Goal: Transaction & Acquisition: Purchase product/service

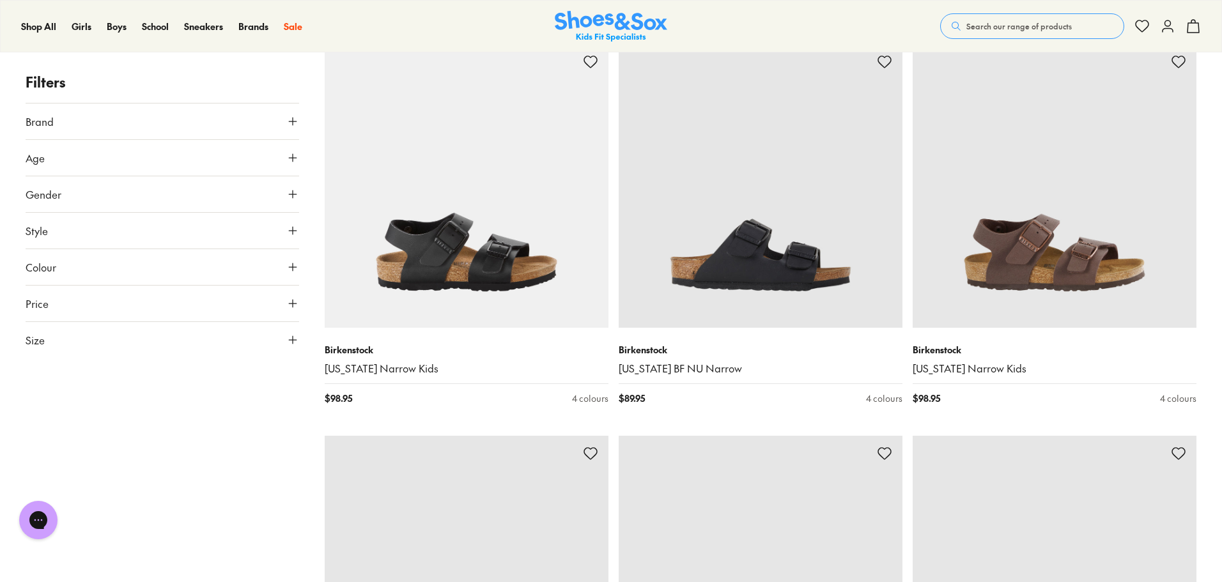
scroll to position [3004, 0]
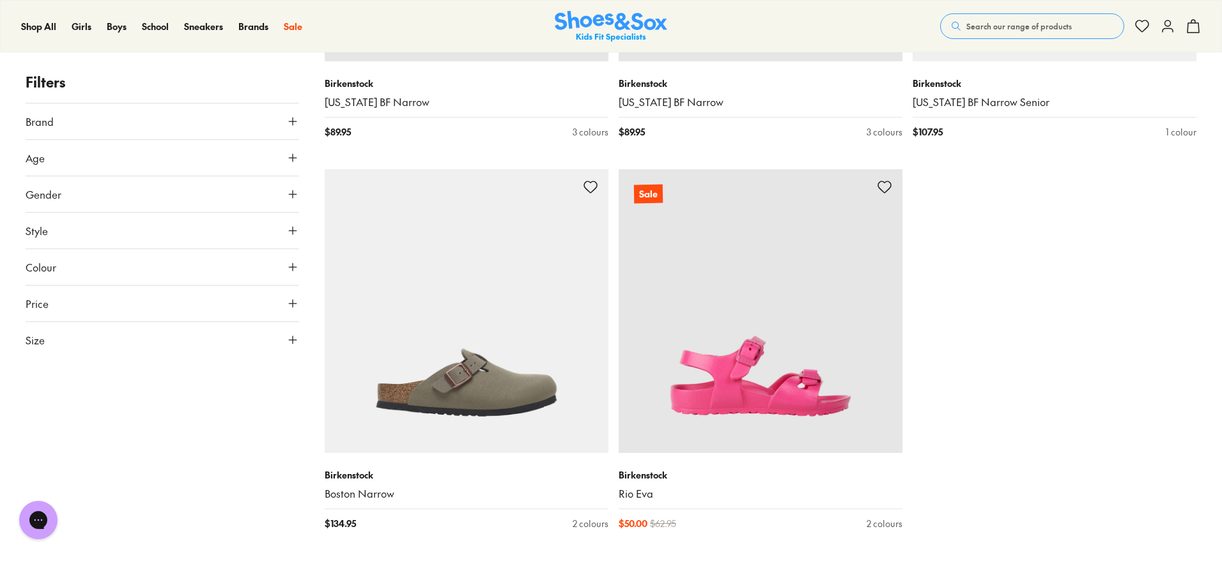
scroll to position [4027, 0]
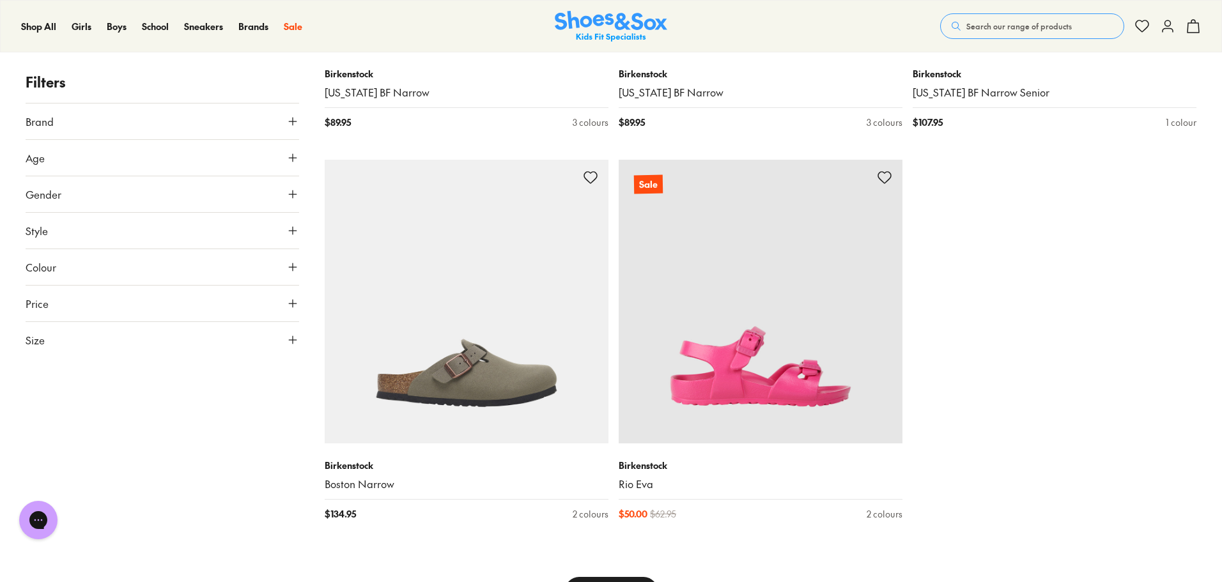
type input "***"
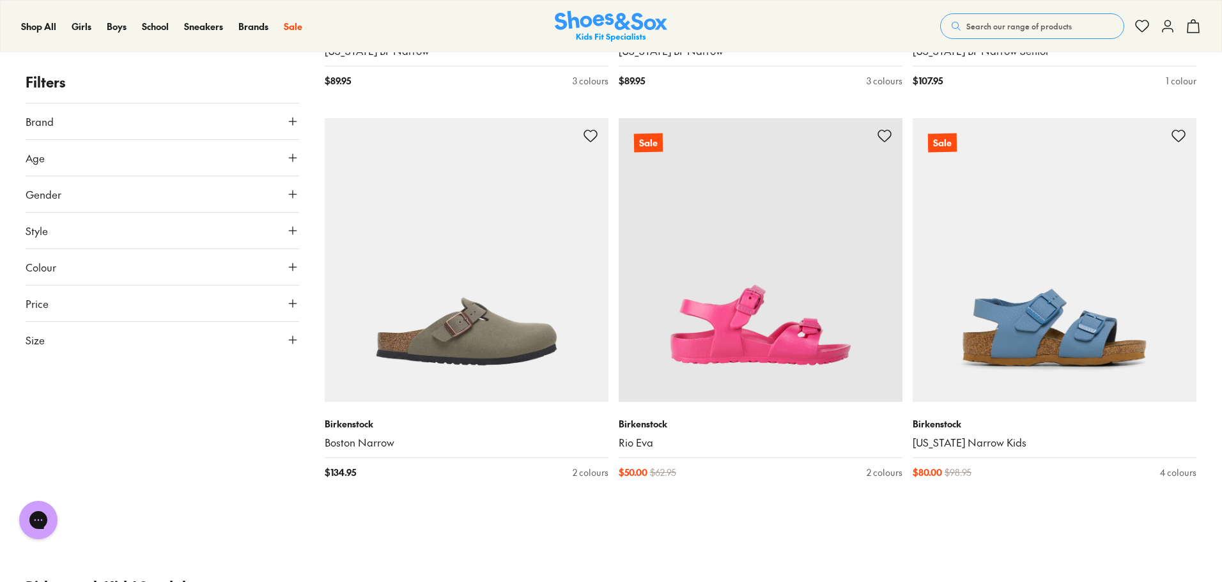
scroll to position [4091, 0]
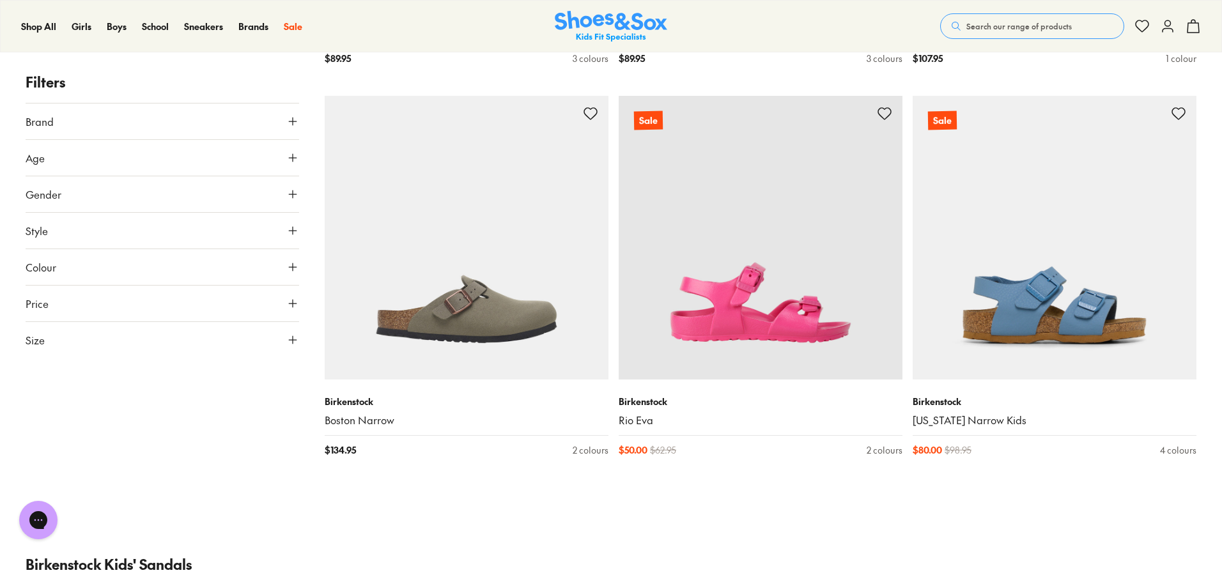
click at [1073, 288] on img at bounding box center [1055, 238] width 284 height 284
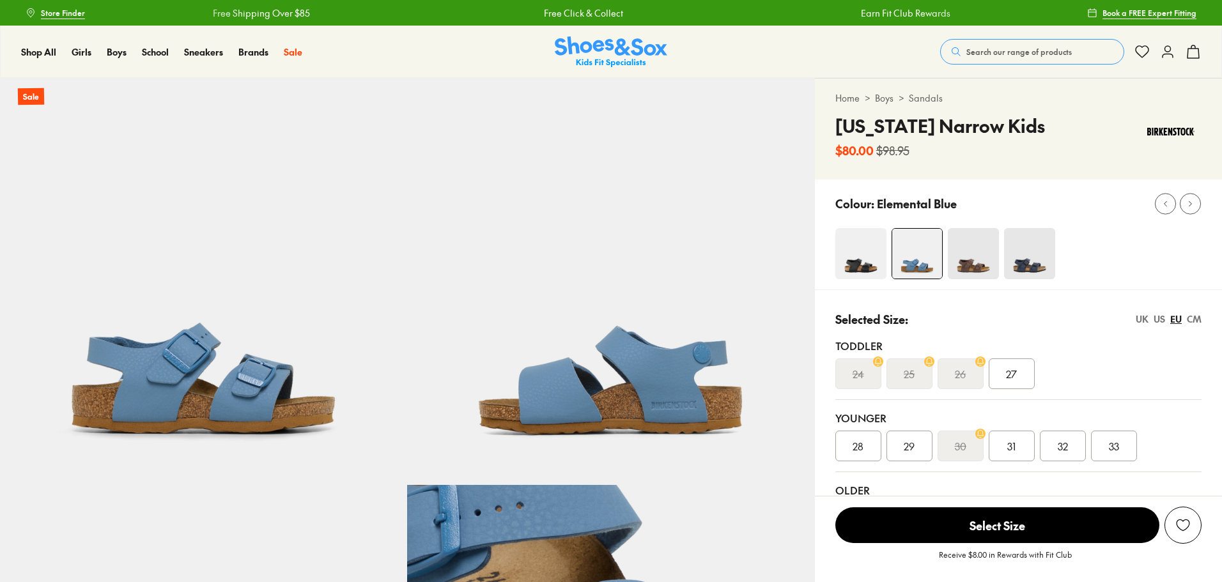
select select "*"
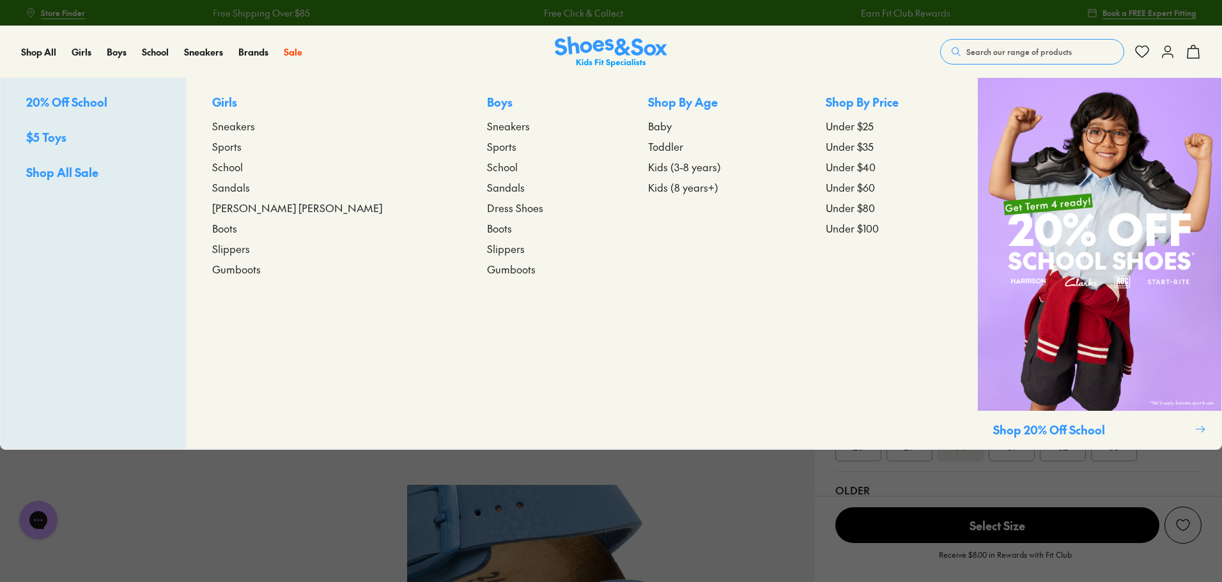
click at [658, 190] on span "Kids (8 years+)" at bounding box center [683, 187] width 70 height 15
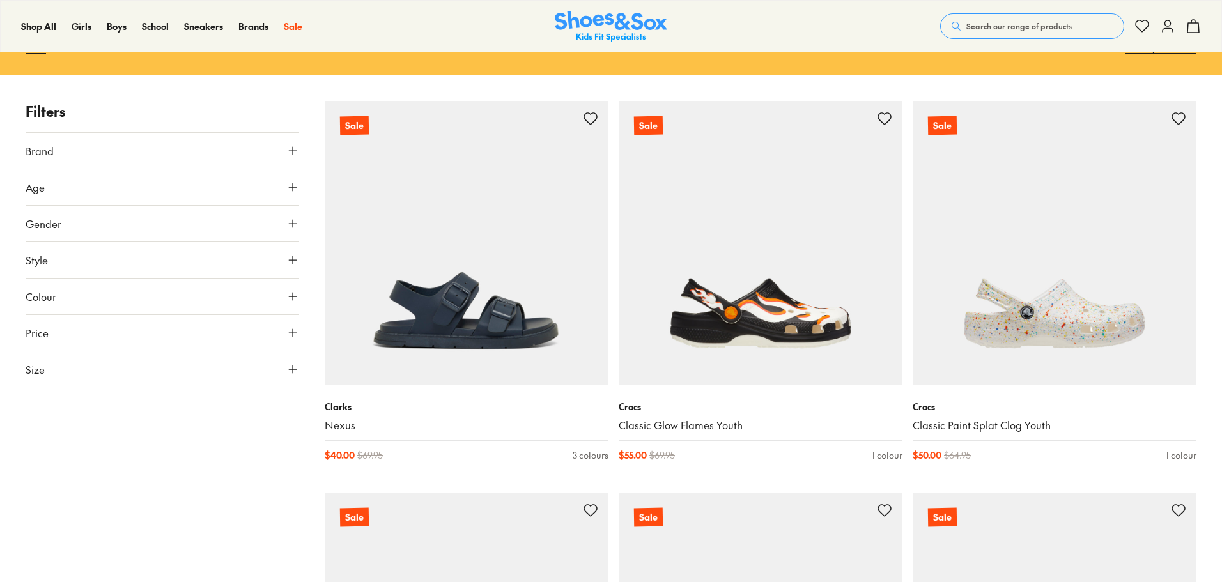
scroll to position [192, 0]
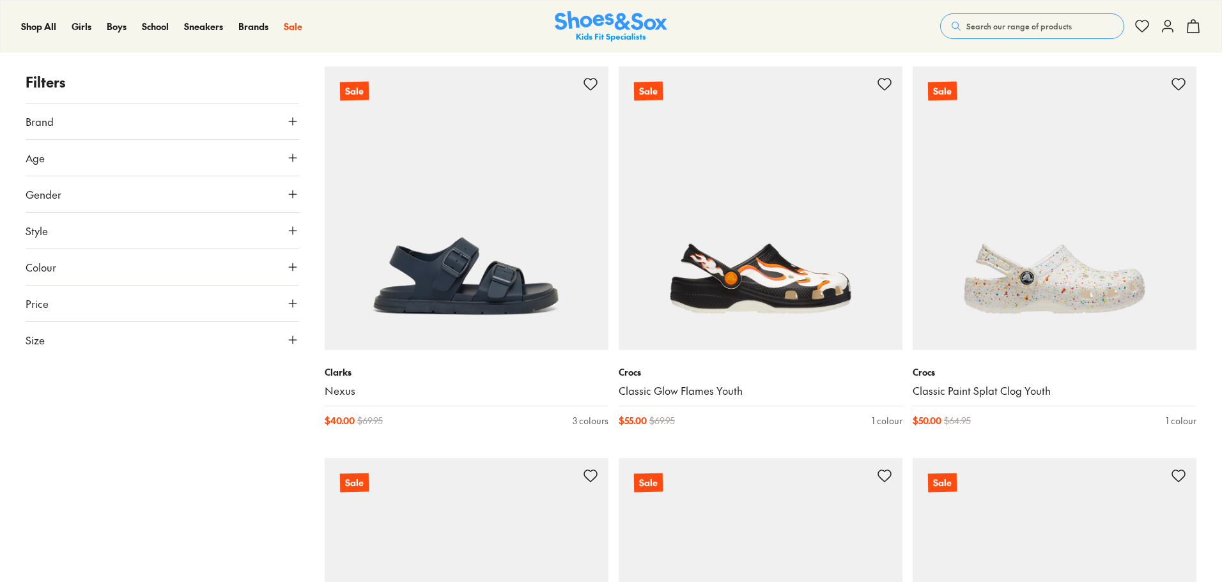
click at [68, 339] on button "Size" at bounding box center [163, 340] width 274 height 36
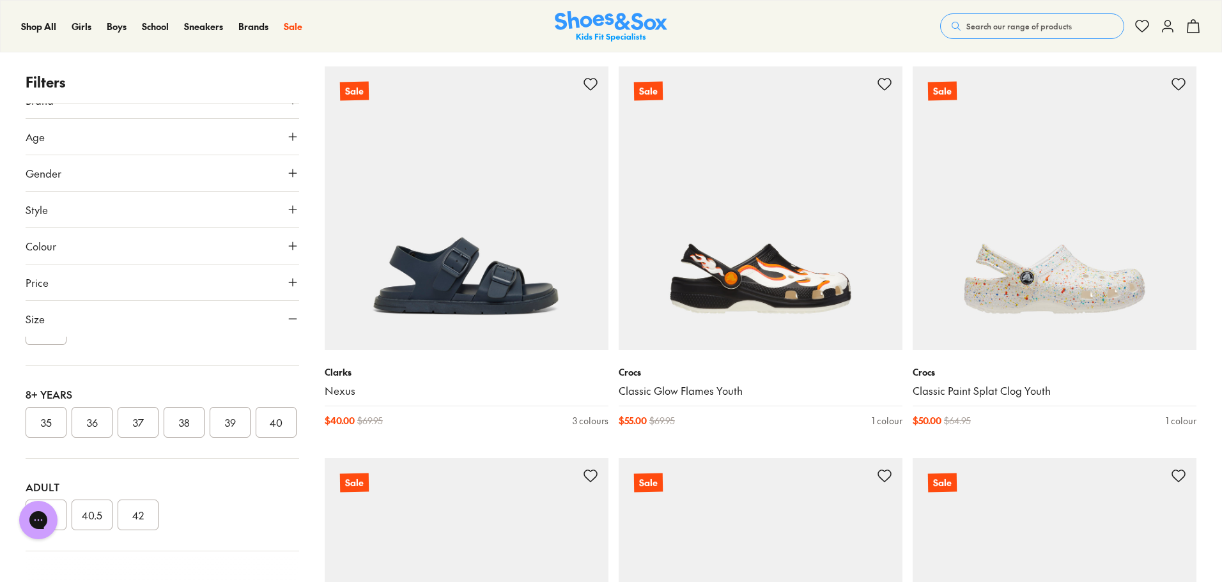
scroll to position [390, 0]
click at [148, 407] on button "37" at bounding box center [138, 422] width 41 height 31
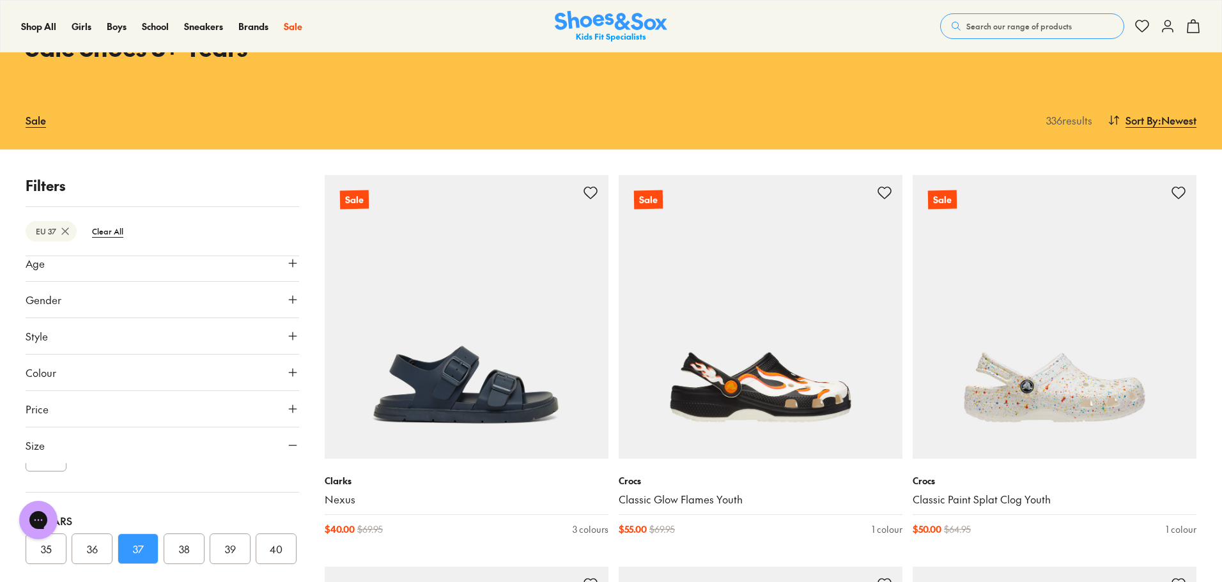
scroll to position [70, 0]
click at [185, 511] on button "38" at bounding box center [184, 526] width 41 height 31
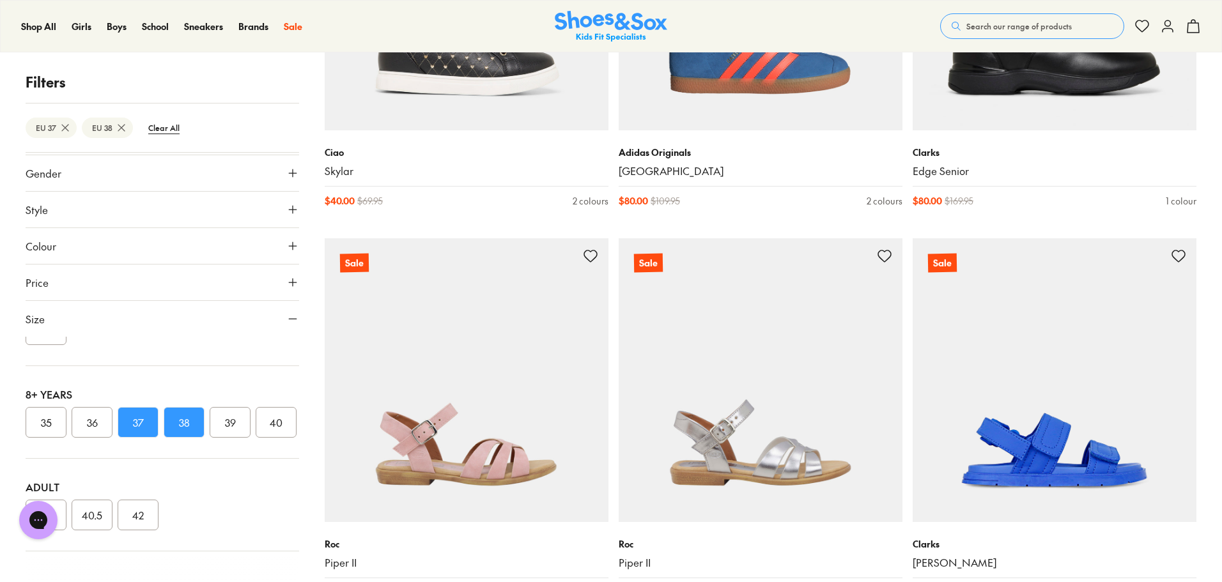
scroll to position [3346, 0]
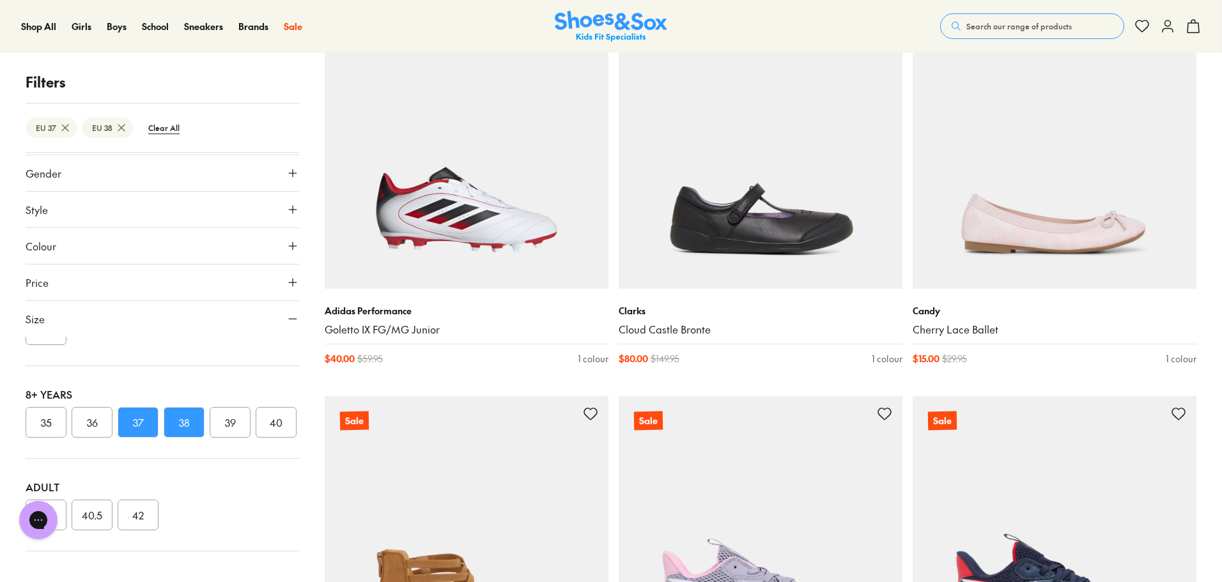
scroll to position [7692, 0]
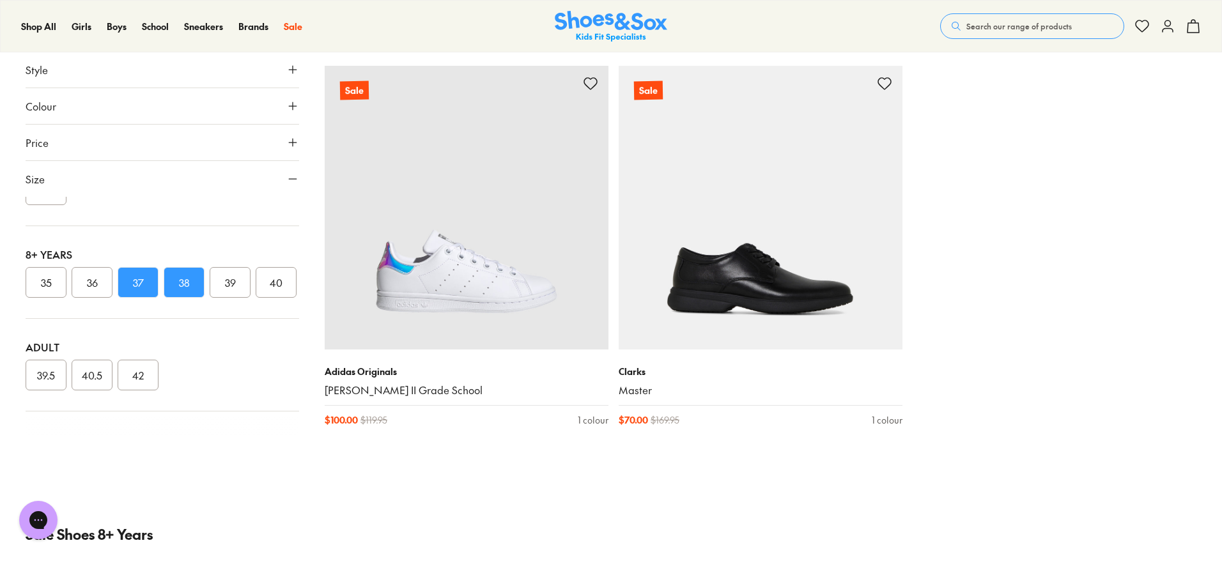
scroll to position [9226, 0]
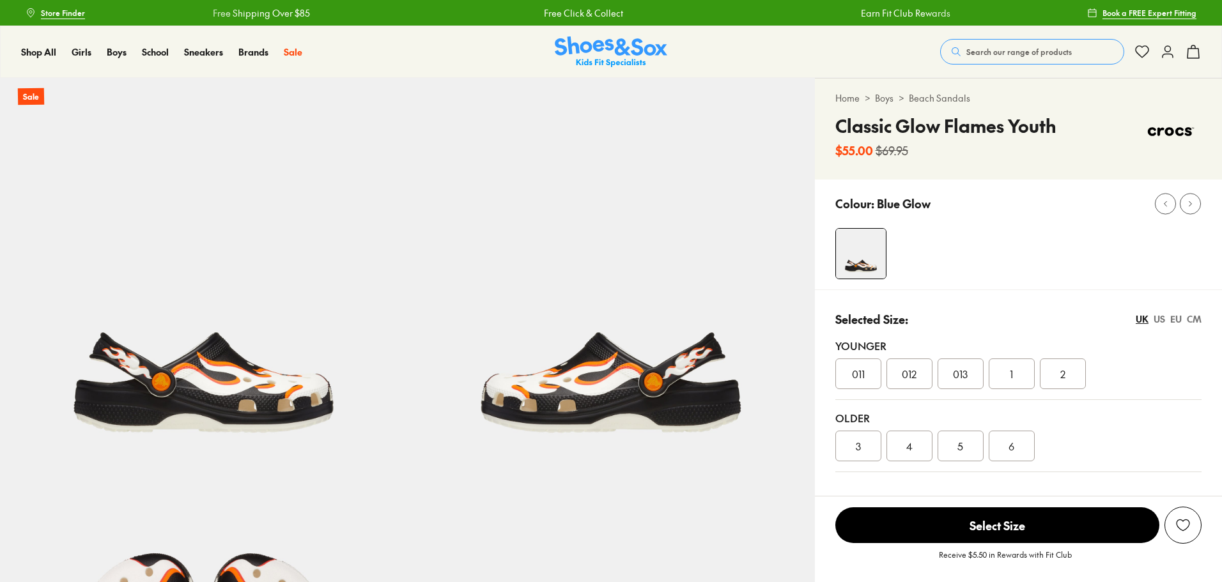
select select "*"
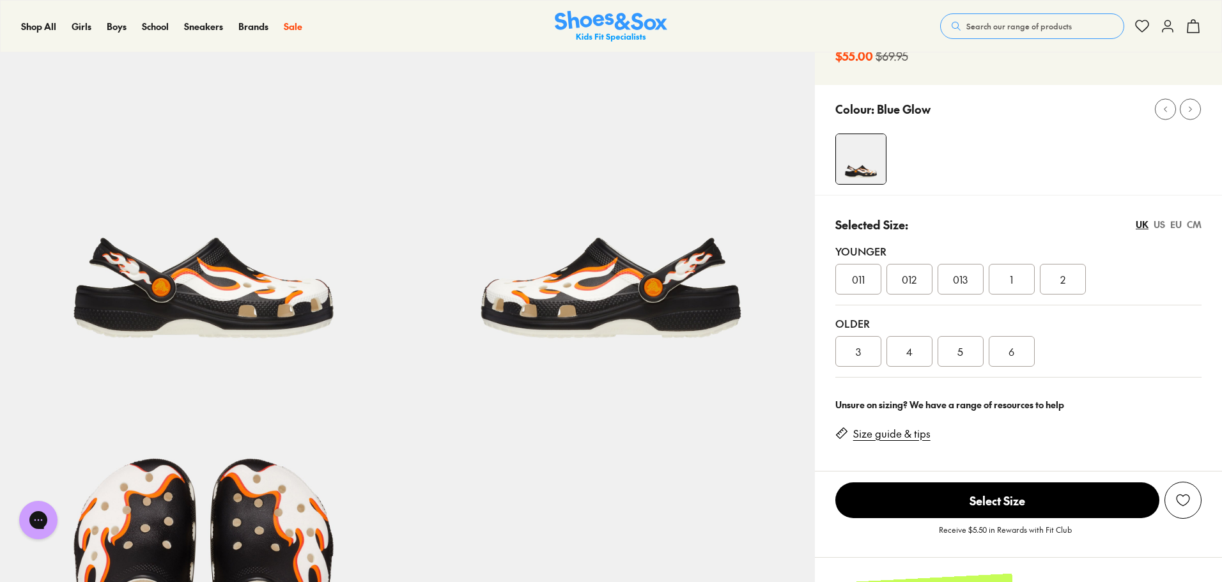
scroll to position [128, 0]
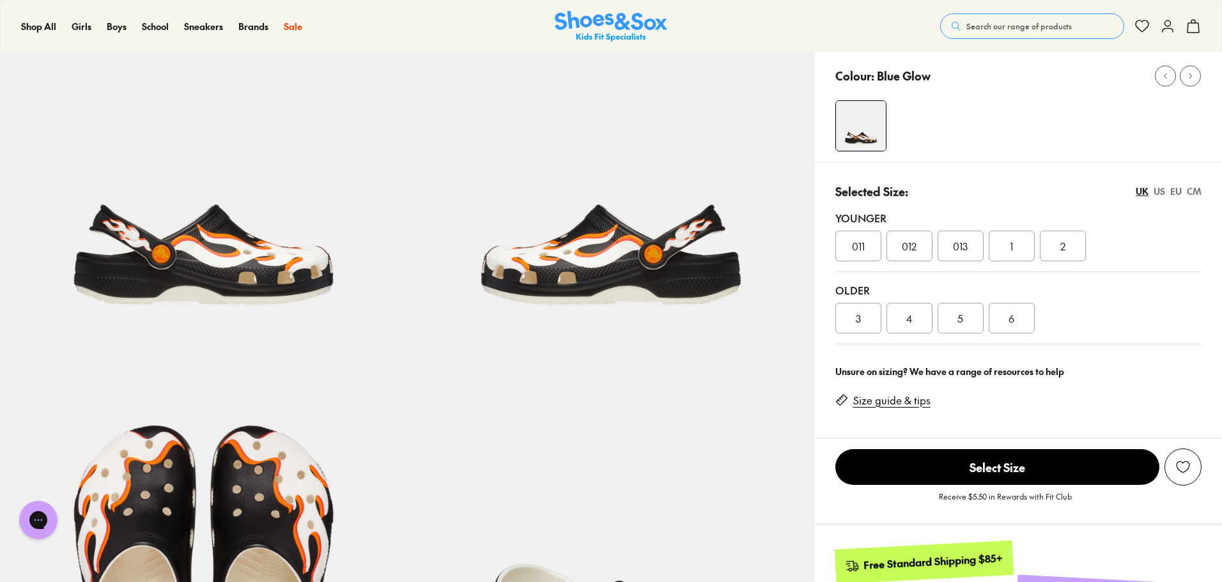
click at [954, 315] on div "5" at bounding box center [961, 318] width 46 height 31
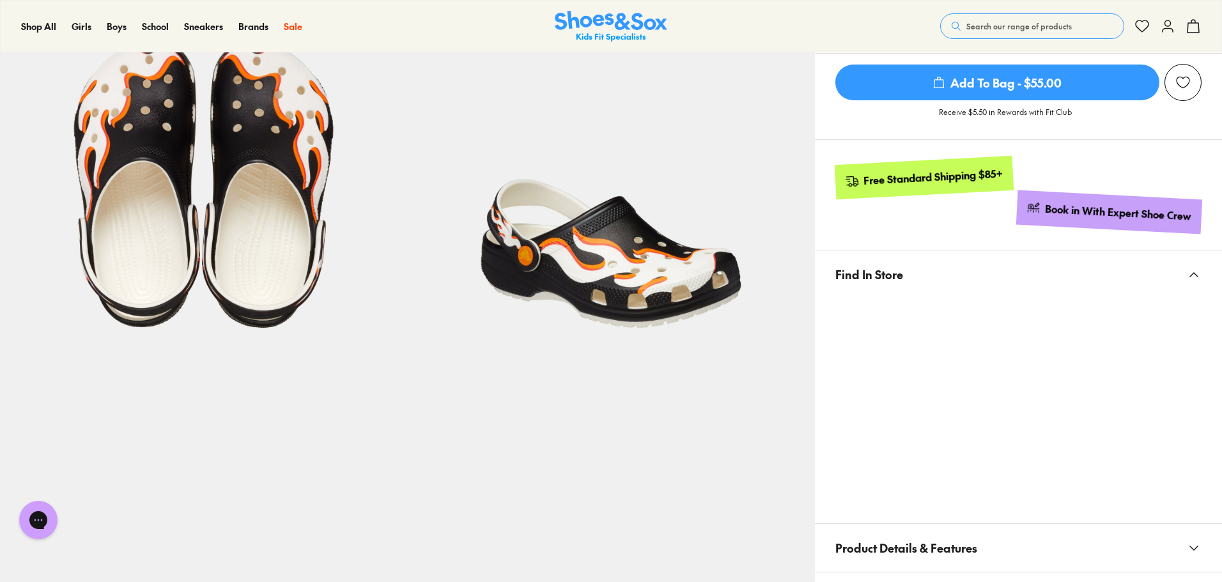
scroll to position [575, 0]
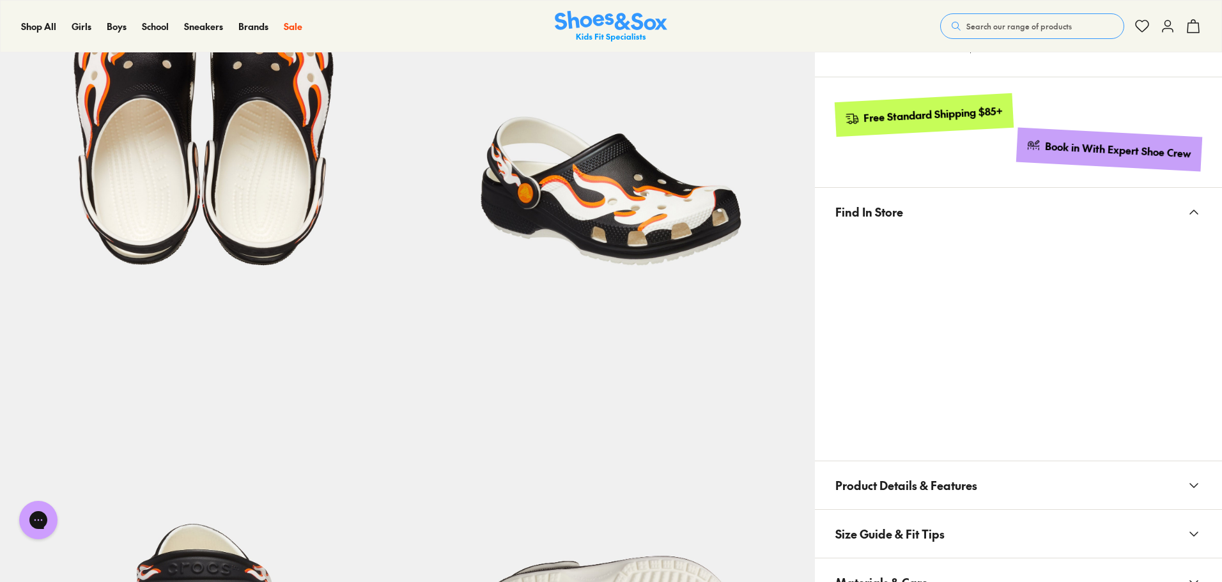
click at [1202, 389] on div at bounding box center [1018, 341] width 407 height 210
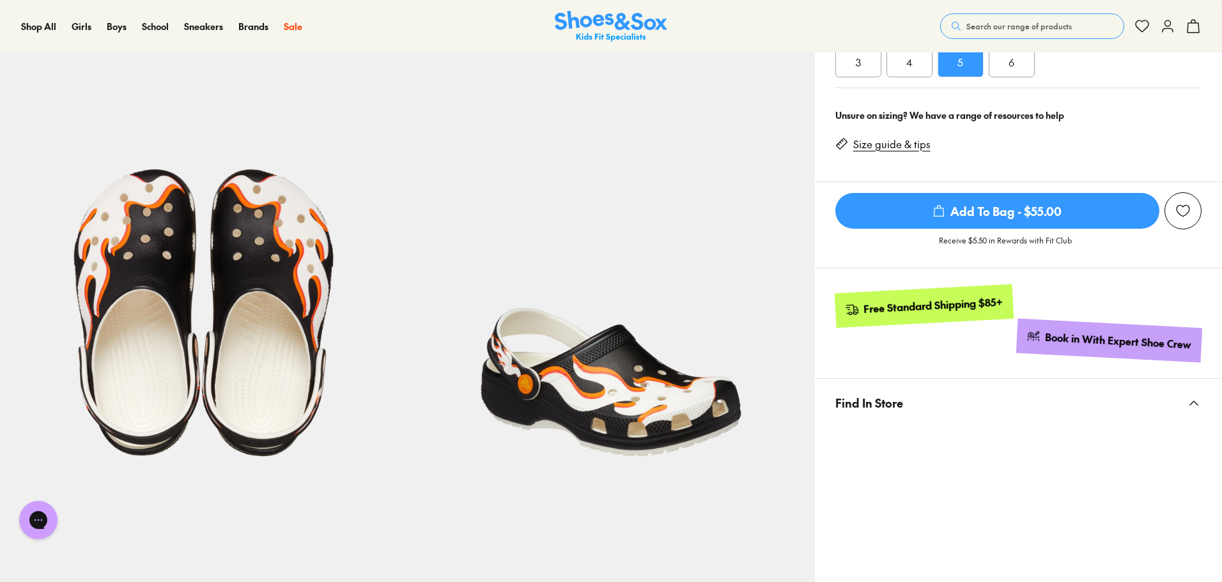
scroll to position [384, 0]
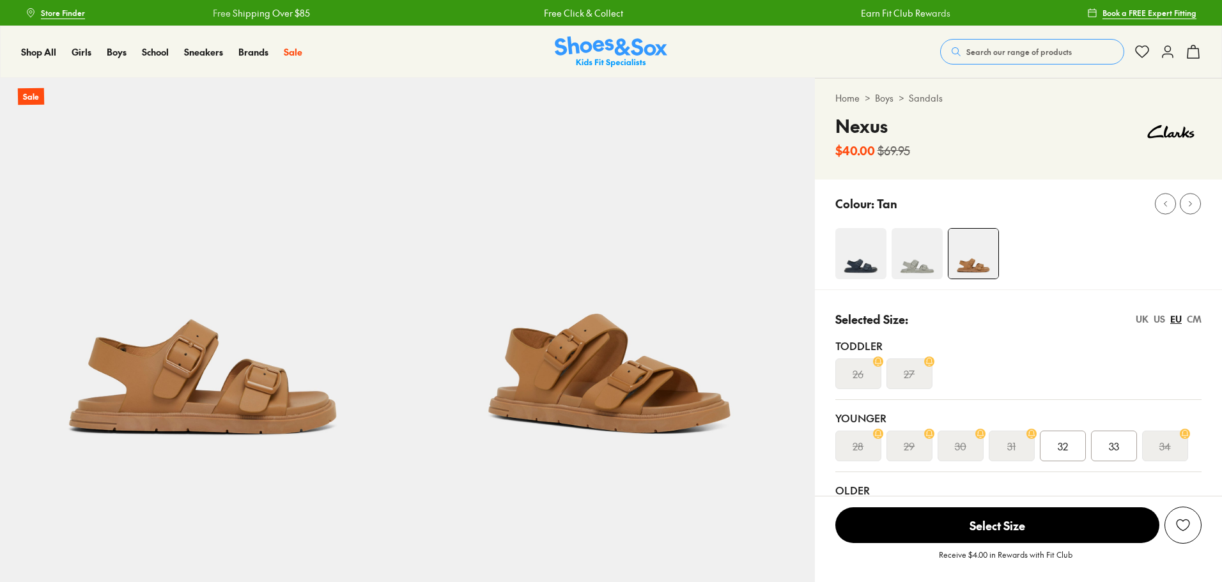
select select "*"
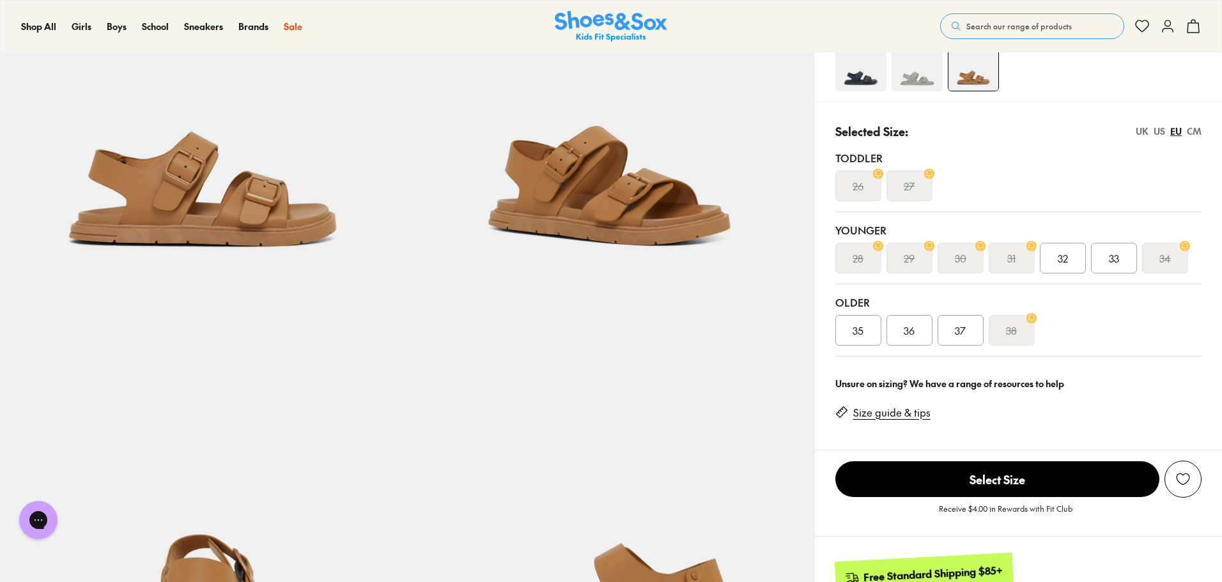
scroll to position [192, 0]
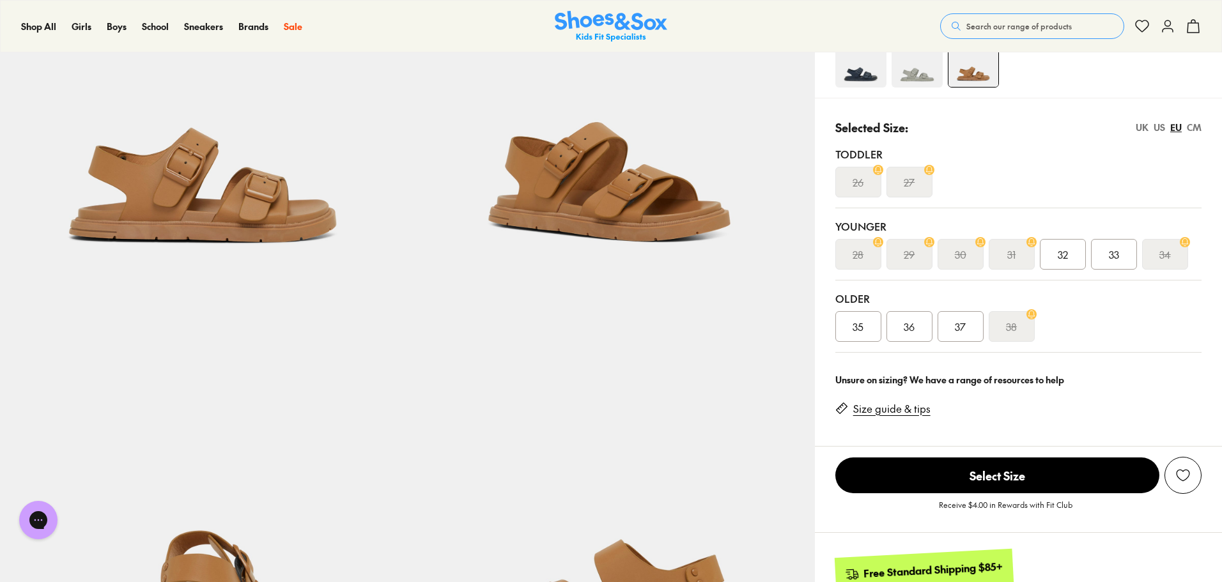
click at [975, 326] on div "37" at bounding box center [961, 326] width 46 height 31
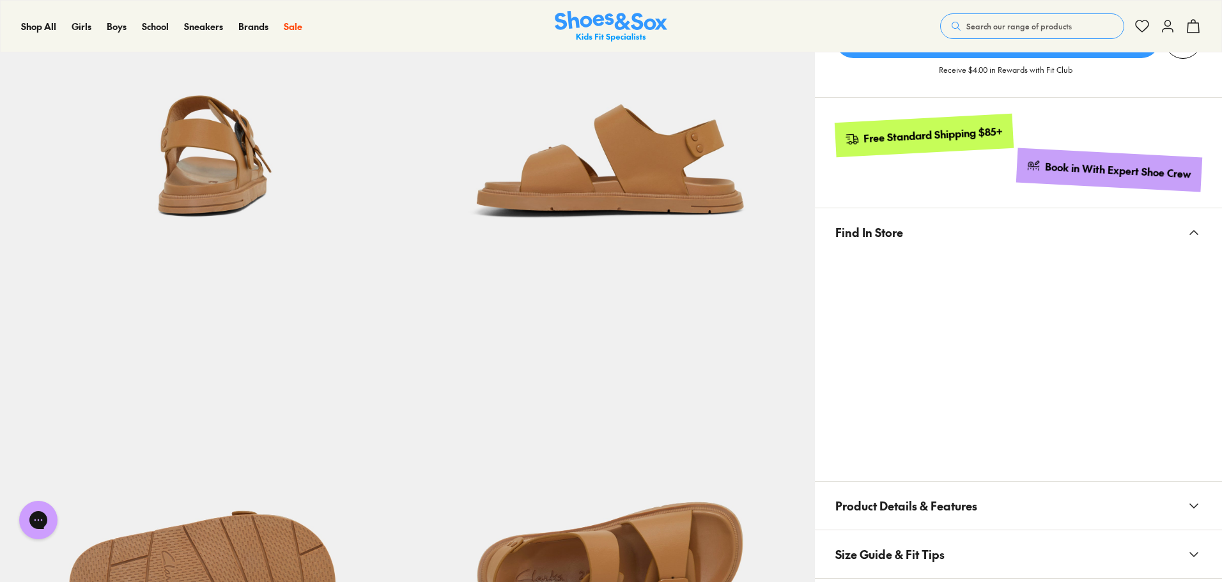
scroll to position [511, 0]
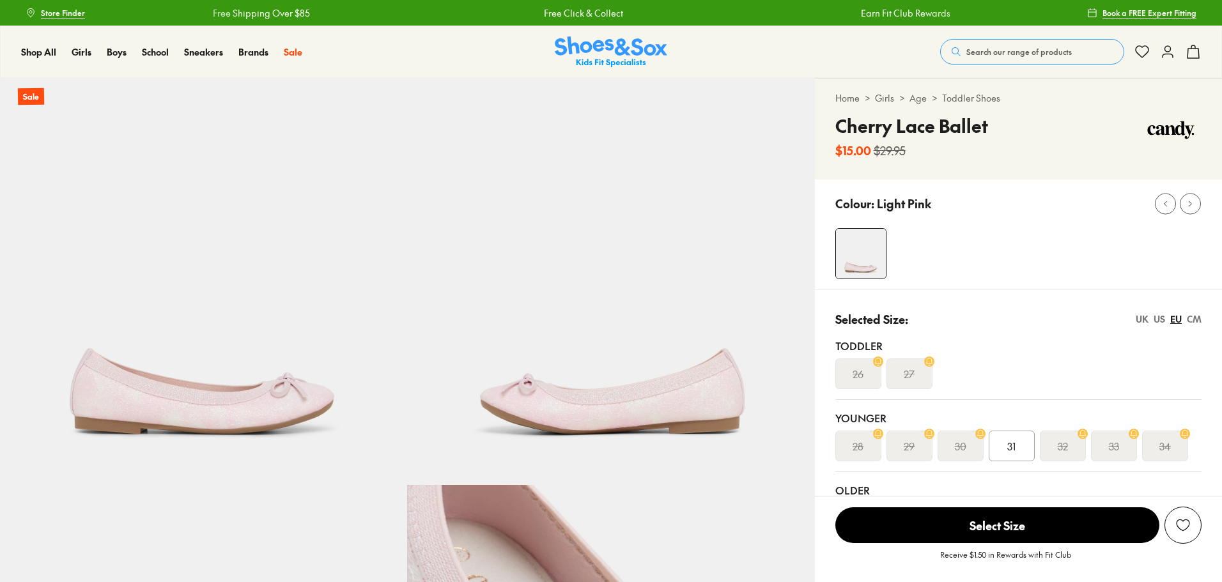
select select "*"
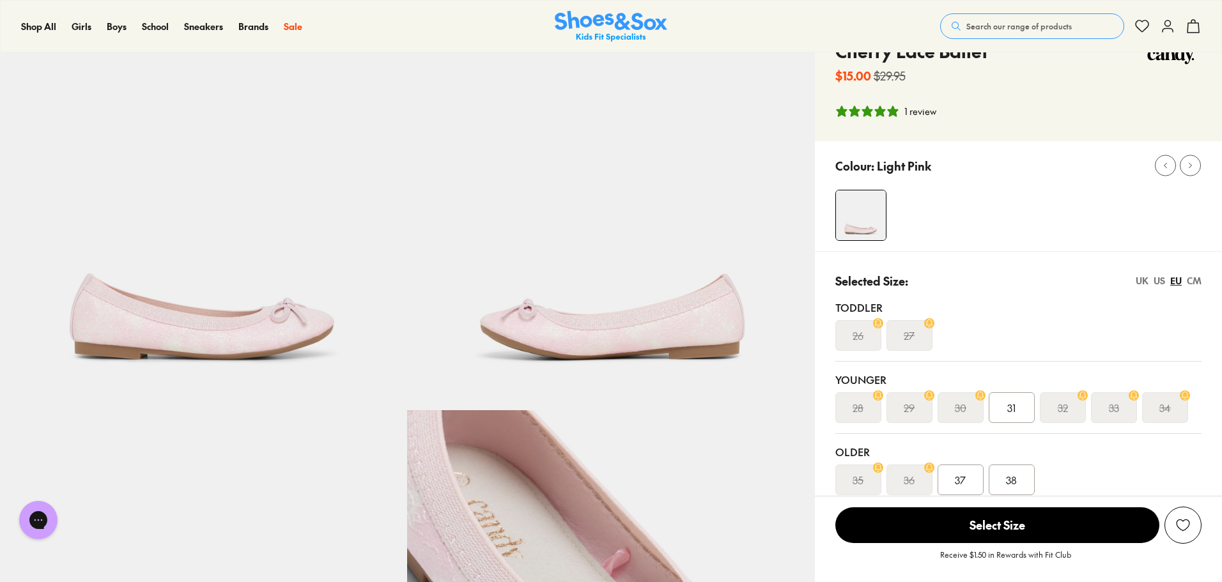
scroll to position [192, 0]
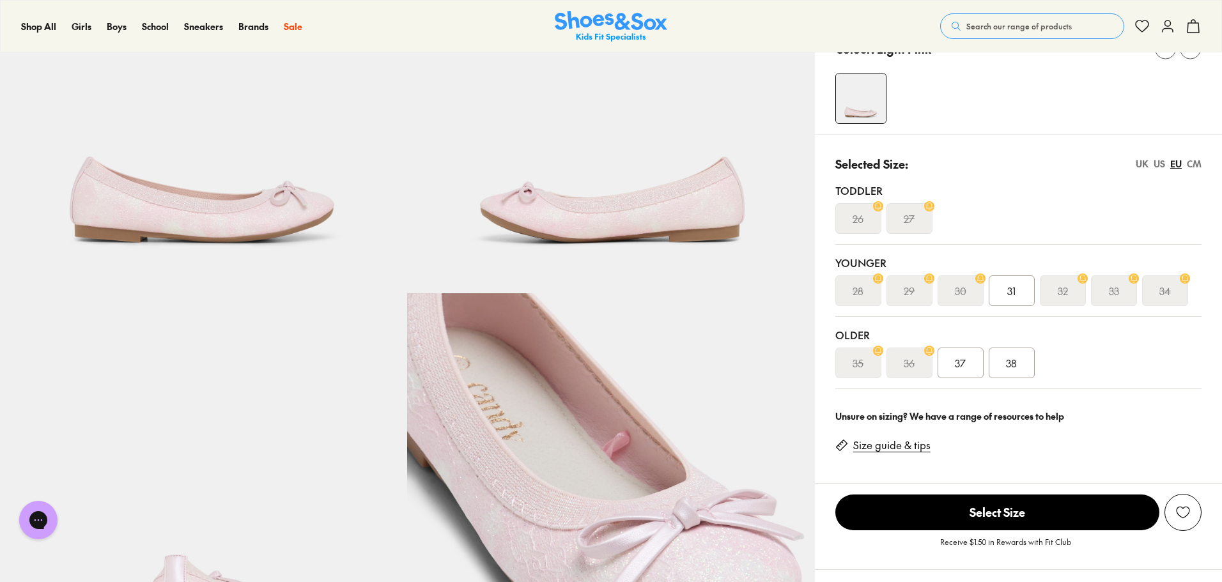
click at [1016, 362] on span "38" at bounding box center [1011, 362] width 11 height 15
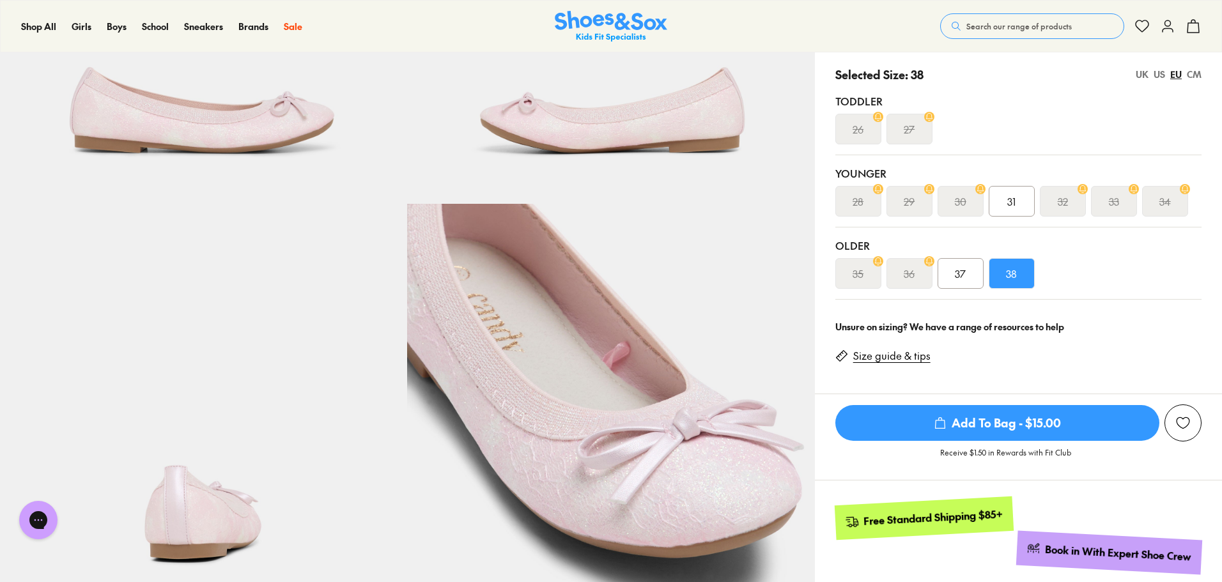
scroll to position [256, 0]
